Goal: Communication & Community: Ask a question

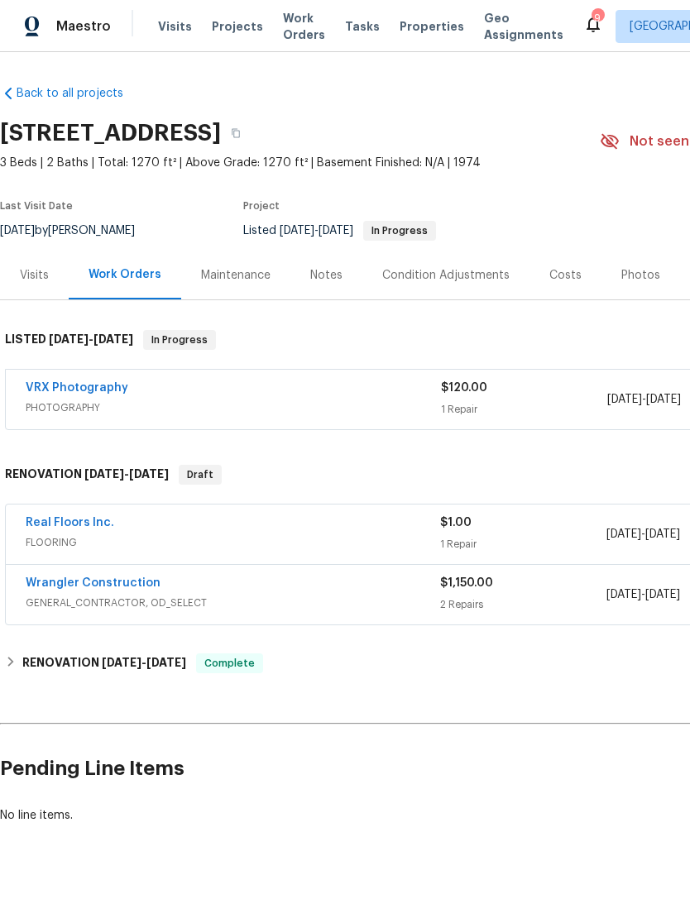
click at [33, 535] on span "FLOORING" at bounding box center [233, 542] width 414 height 17
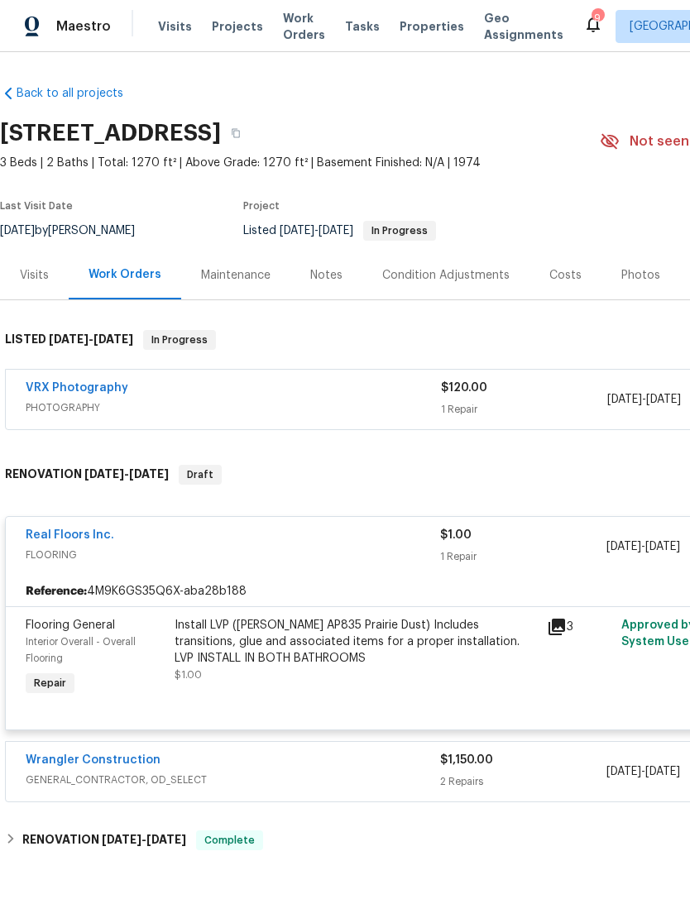
click at [390, 641] on div "Install LVP ([PERSON_NAME] AP835 Prairie Dust) Includes transitions, glue and a…" at bounding box center [356, 642] width 362 height 50
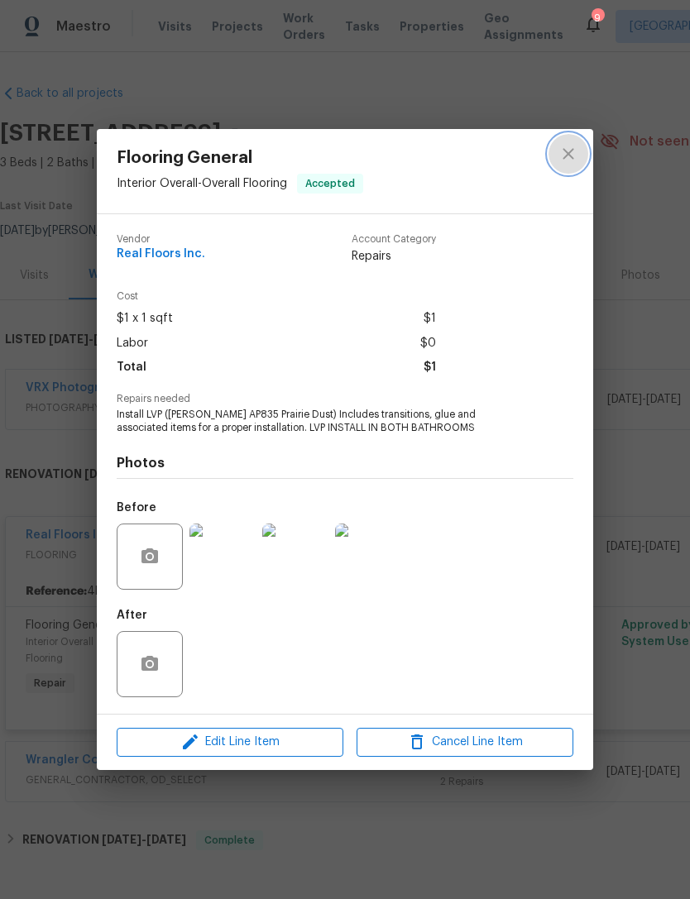
click at [558, 150] on icon "close" at bounding box center [568, 154] width 20 height 20
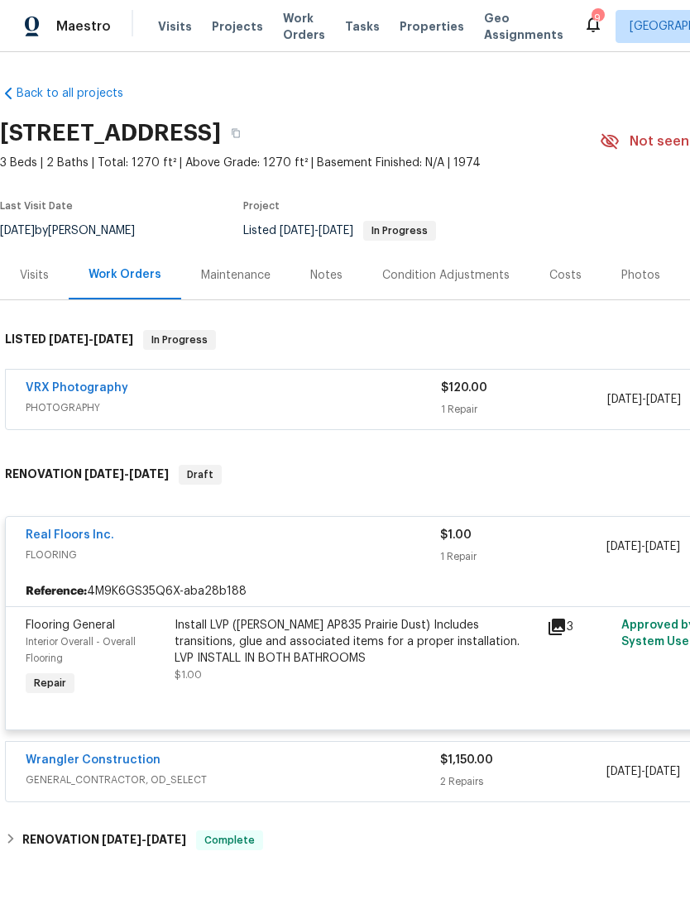
click at [48, 538] on link "Real Floors Inc." at bounding box center [70, 535] width 89 height 12
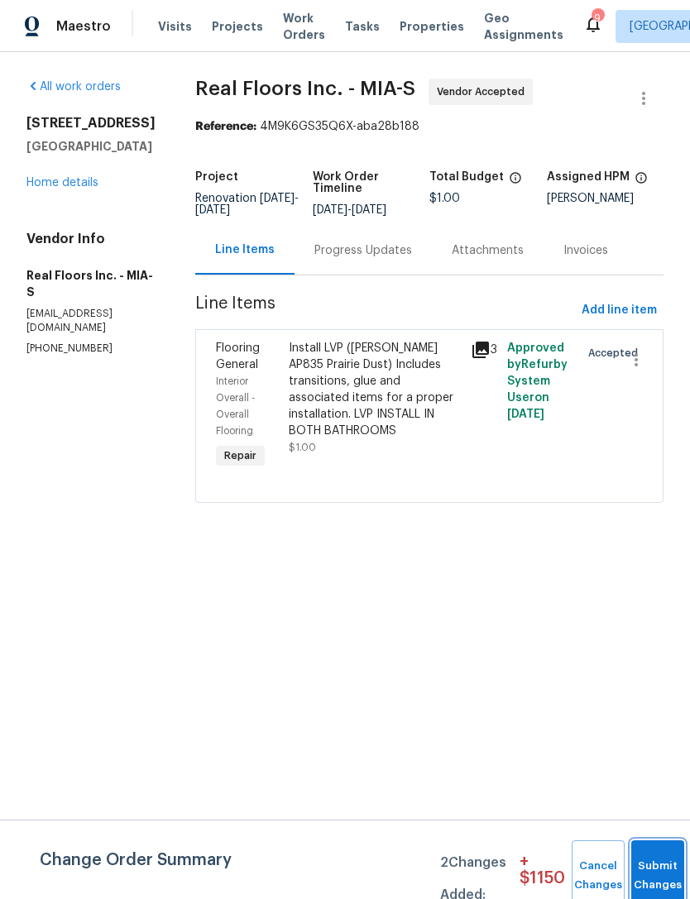
click at [644, 887] on span "Submit Changes" at bounding box center [657, 876] width 36 height 38
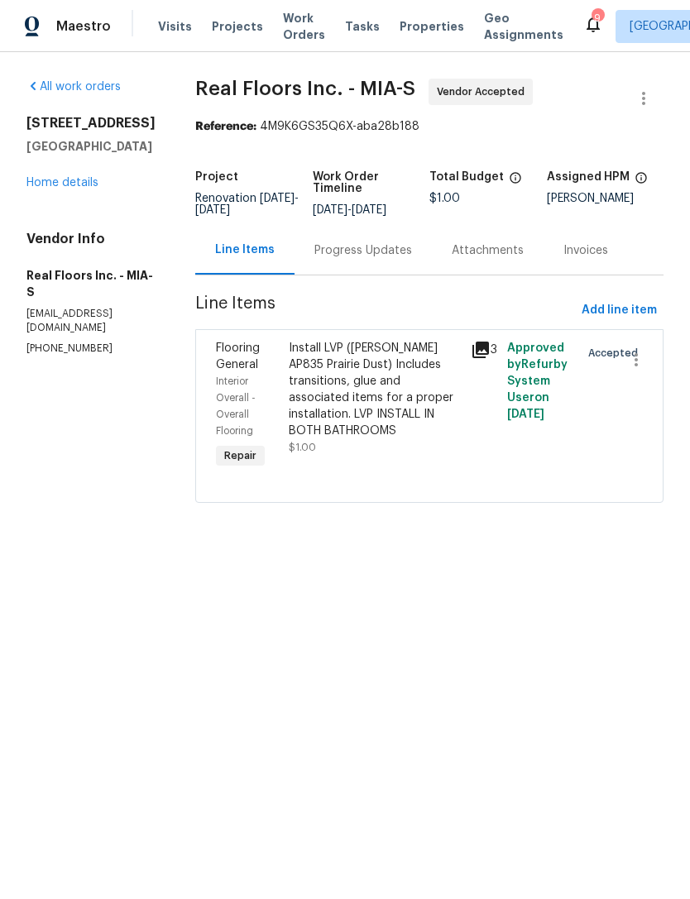
click at [378, 256] on div "Progress Updates" at bounding box center [363, 250] width 98 height 17
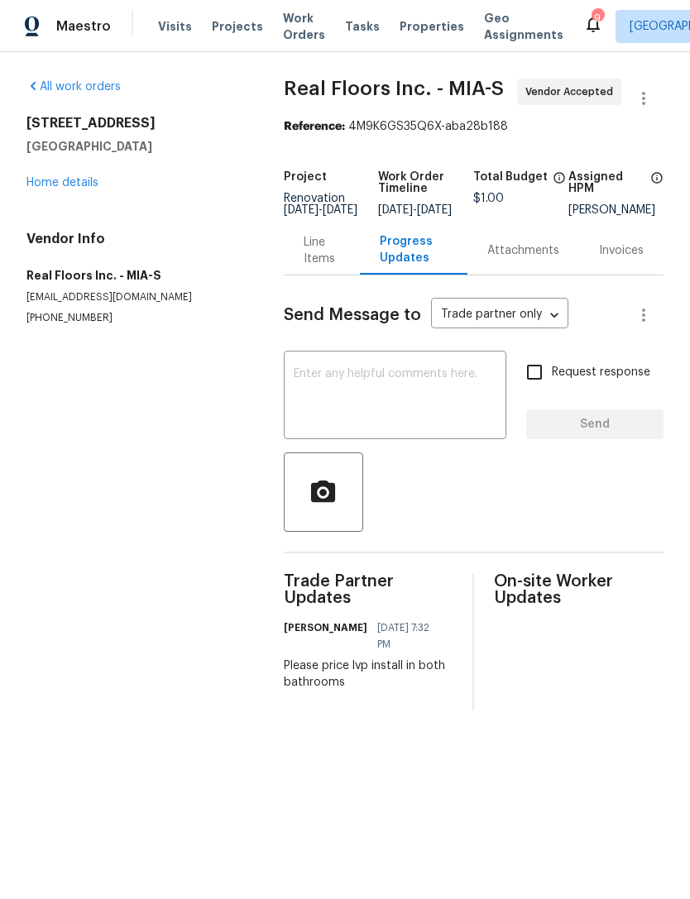
click at [398, 390] on textarea at bounding box center [395, 397] width 203 height 58
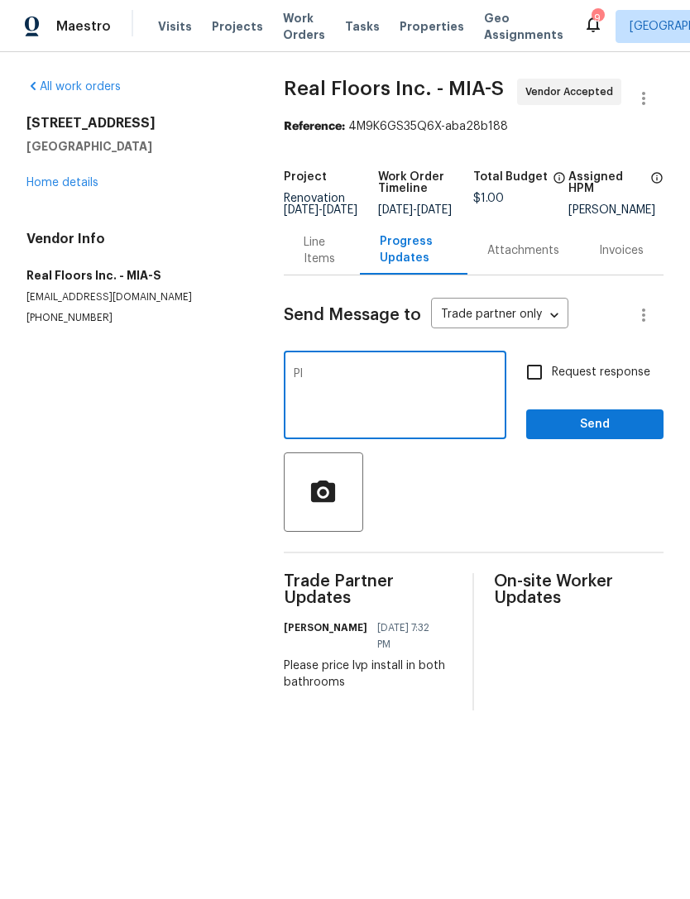
type textarea "P"
type textarea "Good morning, please schedule for to,aro also need to see what color/ [PERSON_N…"
click at [529, 381] on input "Request response" at bounding box center [534, 372] width 35 height 35
checkbox input "true"
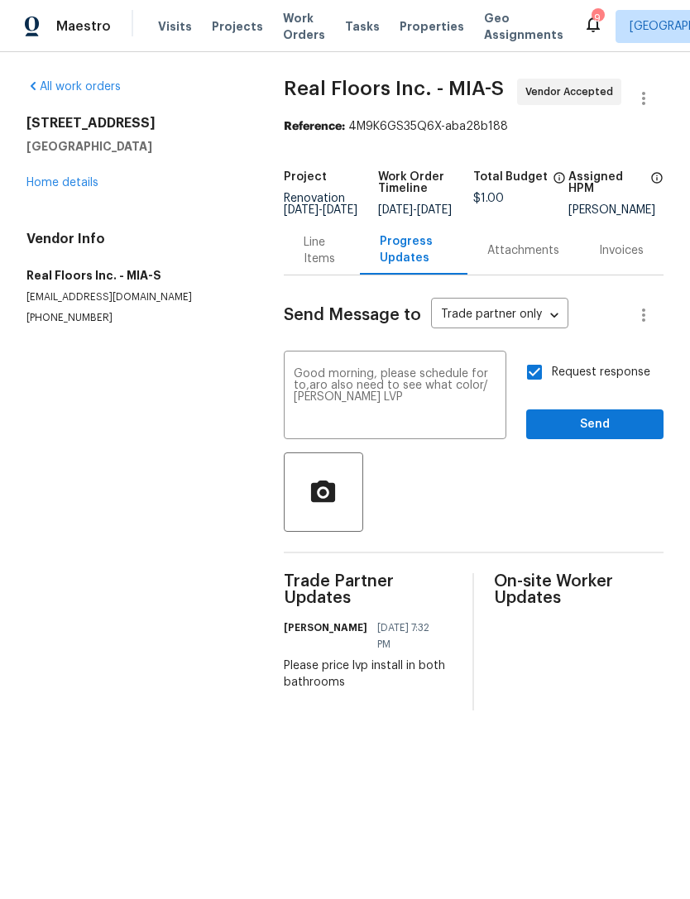
click at [398, 420] on textarea "Good morning, please schedule for to,aro also need to see what color/ [PERSON_N…" at bounding box center [395, 397] width 203 height 58
type textarea "Good morning, please schedule for to,aro also need to see what color/ [PERSON_N…"
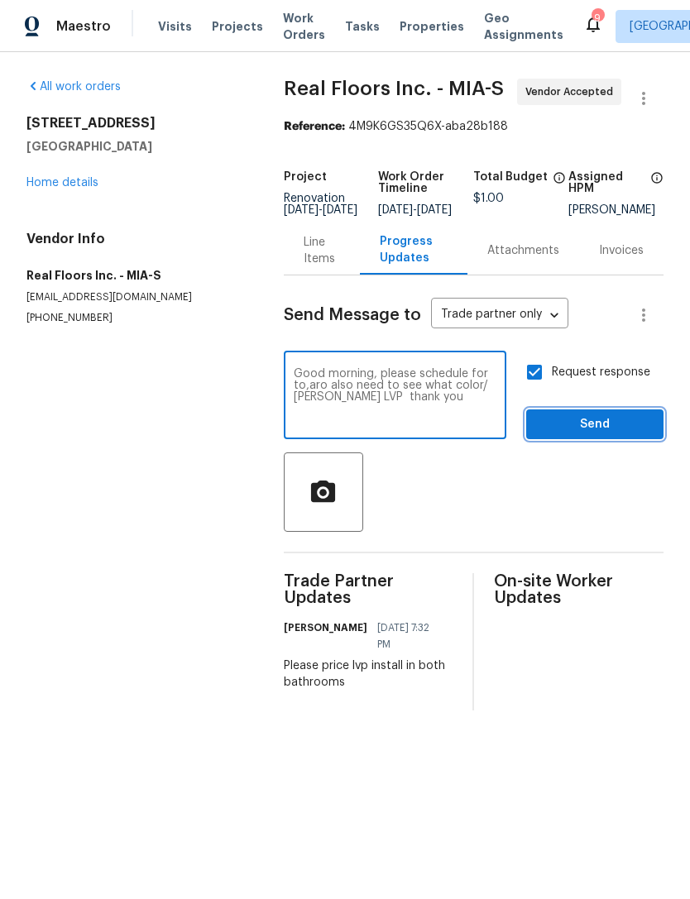
click at [590, 435] on span "Send" at bounding box center [594, 424] width 111 height 21
